Goal: Obtain resource: Download file/media

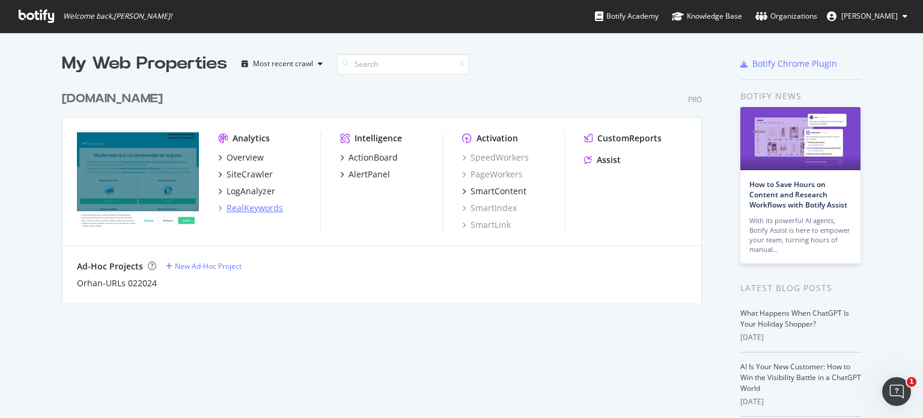
click at [243, 208] on div "RealKeywords" at bounding box center [254, 208] width 56 height 12
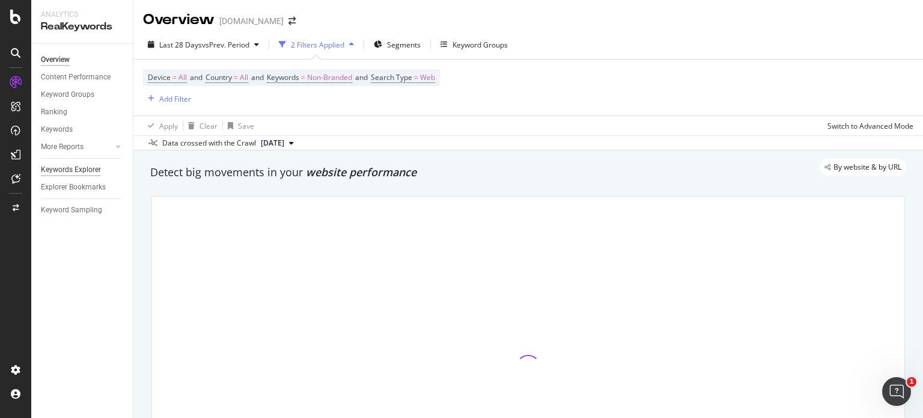
click at [69, 168] on div "Keywords Explorer" at bounding box center [71, 169] width 60 height 13
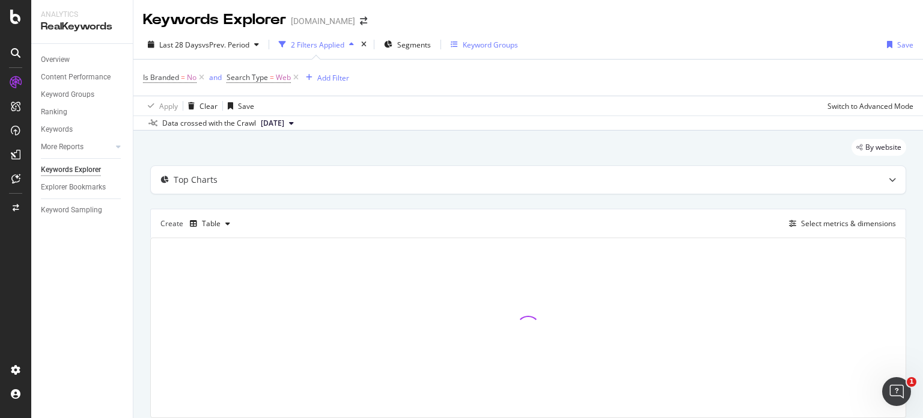
click at [493, 40] on div "Keyword Groups" at bounding box center [490, 45] width 55 height 10
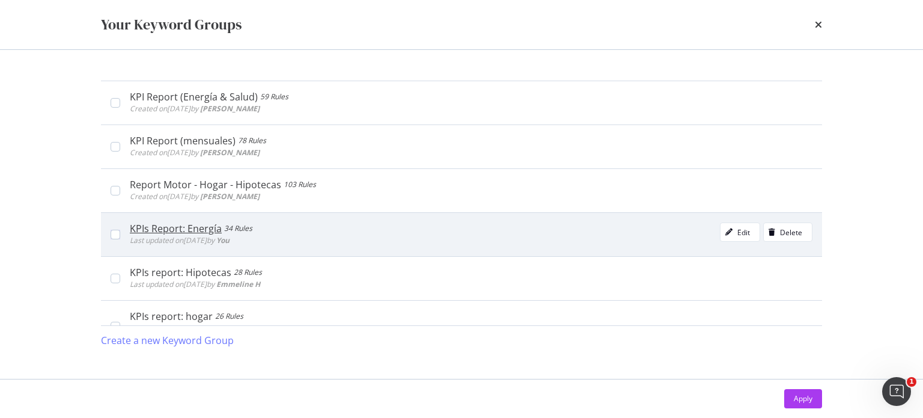
scroll to position [360, 0]
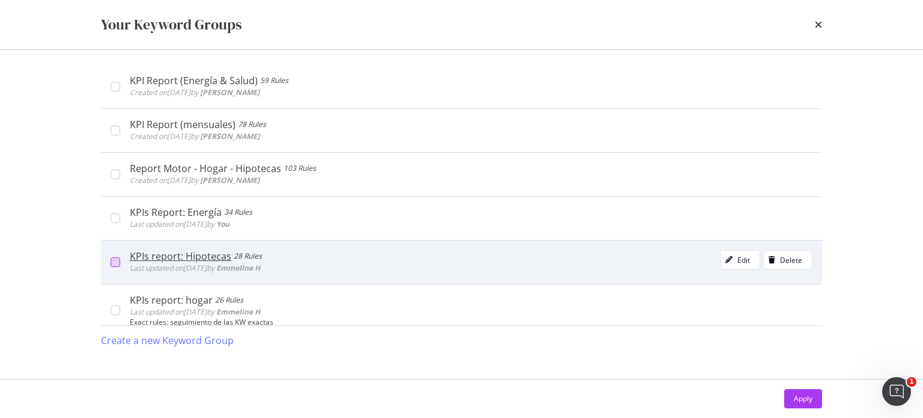
click at [115, 262] on div "modal" at bounding box center [116, 262] width 10 height 10
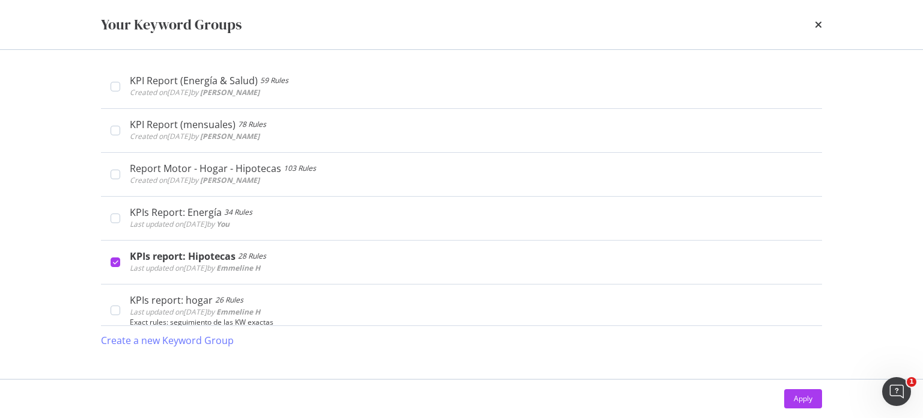
click at [798, 393] on div "Apply" at bounding box center [803, 398] width 19 height 10
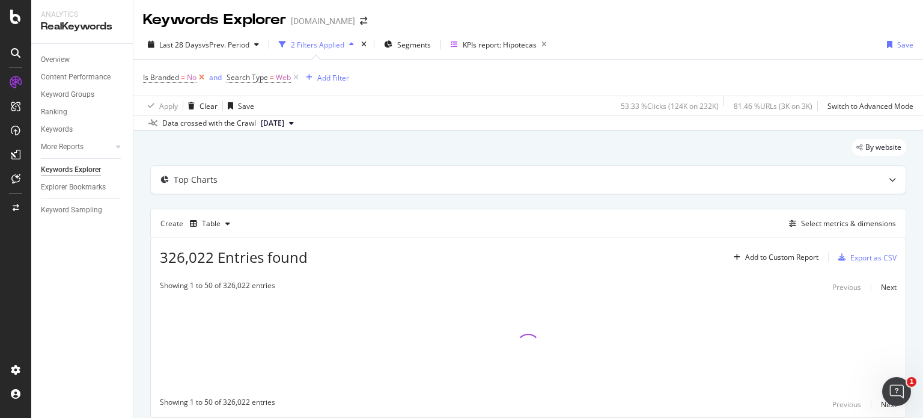
click at [204, 76] on icon at bounding box center [201, 77] width 10 height 12
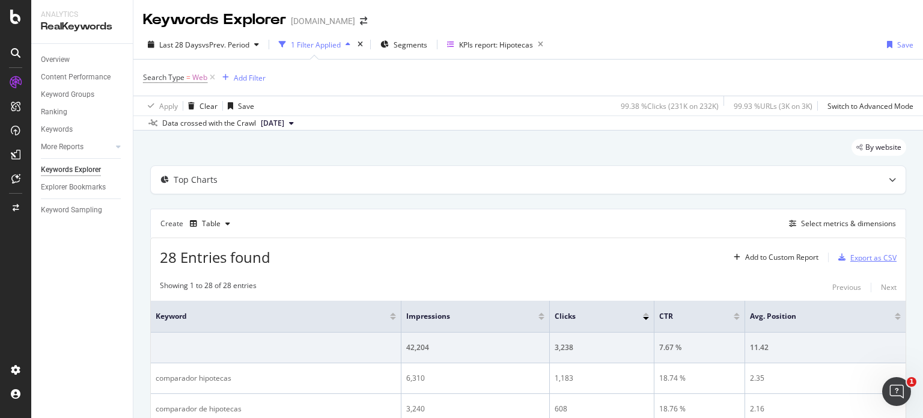
click at [850, 257] on div "Export as CSV" at bounding box center [873, 257] width 46 height 10
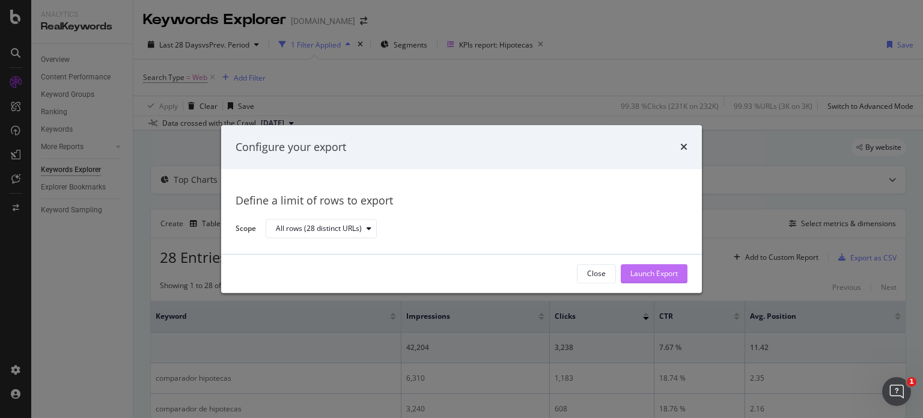
click at [641, 272] on div "Launch Export" at bounding box center [653, 274] width 47 height 10
